Goal: Transaction & Acquisition: Purchase product/service

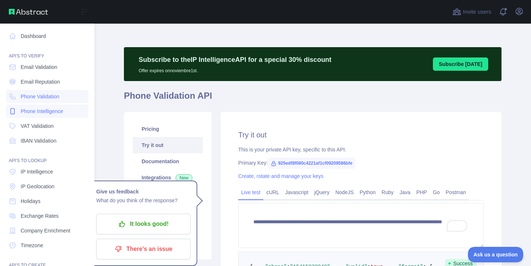
click at [24, 110] on span "Phone Intelligence" at bounding box center [42, 111] width 42 height 7
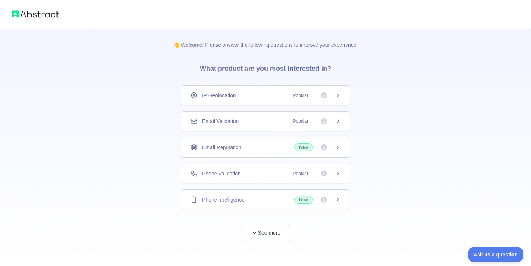
click at [225, 198] on span "Phone Intelligence" at bounding box center [223, 199] width 42 height 7
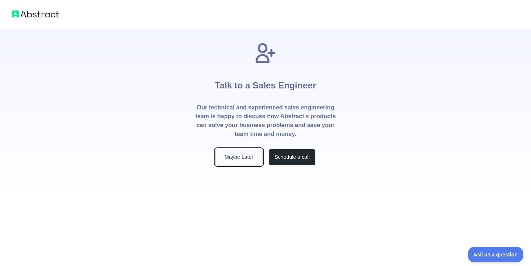
click at [248, 151] on button "Maybe Later" at bounding box center [238, 157] width 47 height 17
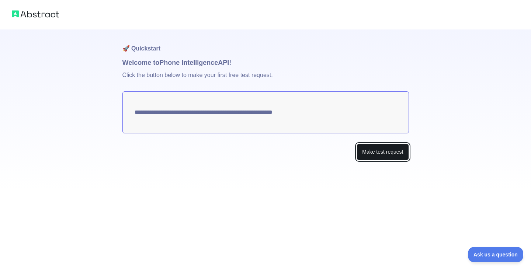
click at [368, 149] on button "Make test request" at bounding box center [383, 152] width 52 height 17
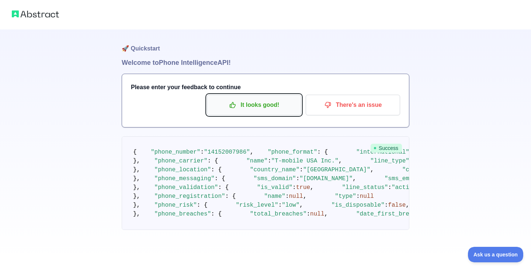
click at [258, 97] on button "It looks good!" at bounding box center [254, 105] width 94 height 21
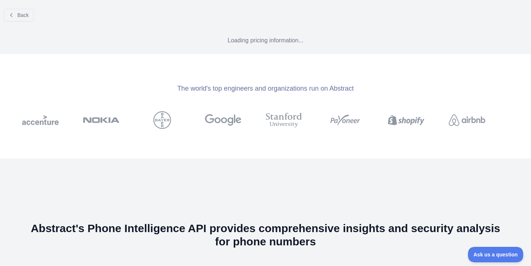
select select "*"
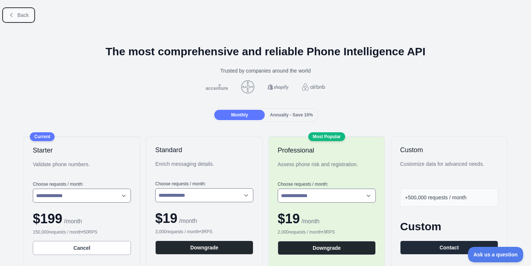
click at [20, 20] on button "Back" at bounding box center [19, 15] width 30 height 13
